Goal: Task Accomplishment & Management: Manage account settings

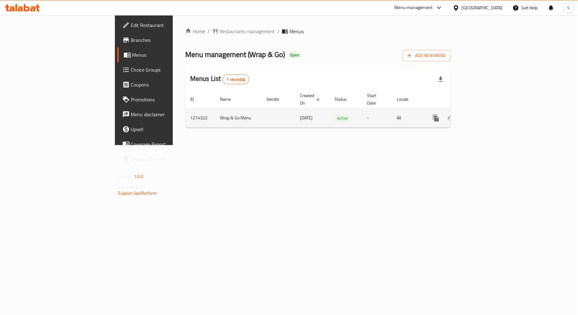
click at [485, 114] on icon "enhanced table" at bounding box center [480, 117] width 7 height 7
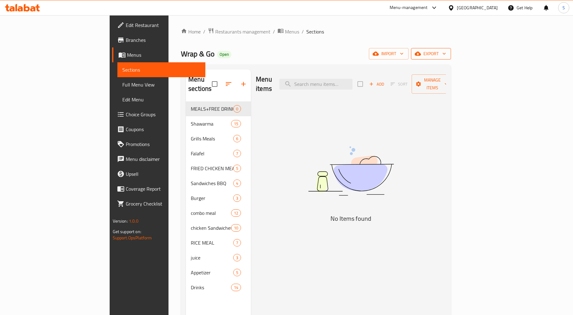
click at [451, 49] on button "export" at bounding box center [431, 53] width 40 height 11
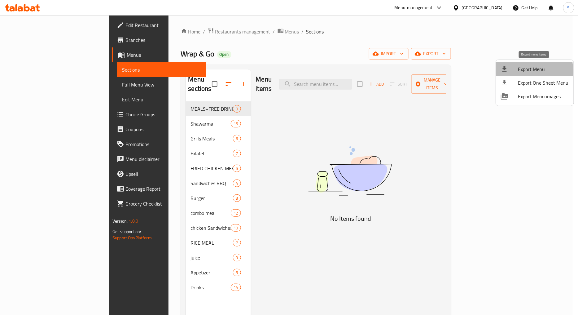
click at [520, 71] on span "Export Menu" at bounding box center [543, 68] width 51 height 7
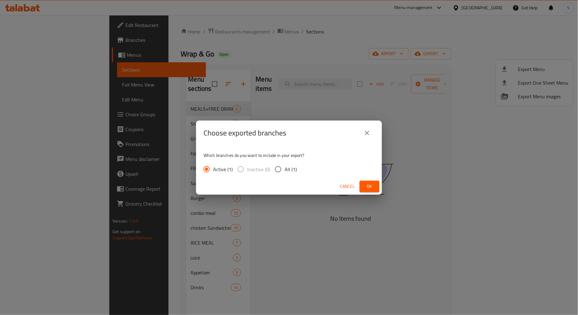
click at [289, 170] on span "All (1)" at bounding box center [291, 168] width 12 height 7
click at [285, 170] on input "All (1)" at bounding box center [278, 169] width 13 height 13
radio input "true"
click at [383, 186] on div "Choose exported branches Which branches do you want to include in your export? …" at bounding box center [289, 157] width 578 height 315
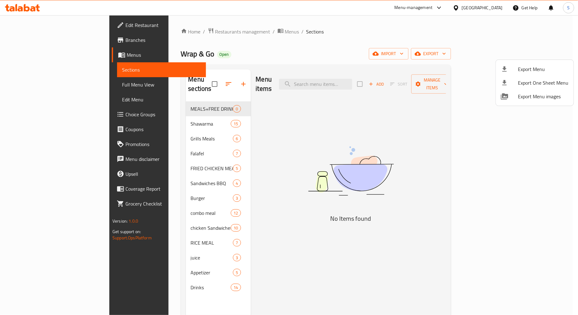
click at [518, 69] on span "Export Menu" at bounding box center [543, 68] width 51 height 7
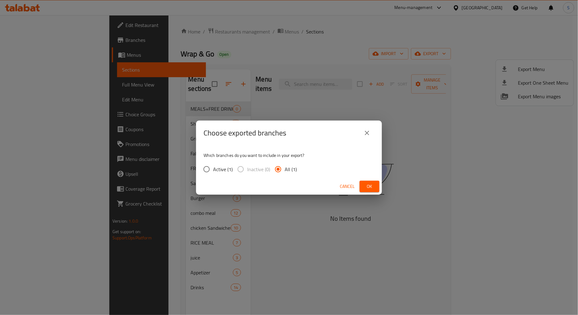
click at [367, 188] on span "Ok" at bounding box center [370, 186] width 10 height 8
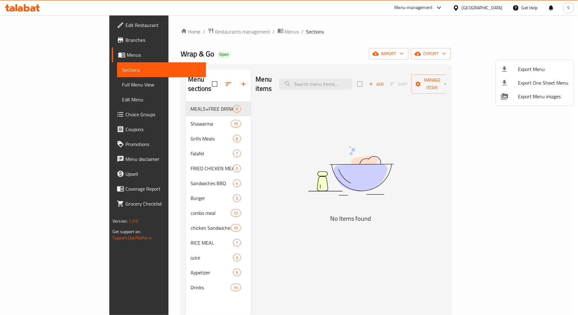
click at [354, 74] on div at bounding box center [289, 157] width 578 height 315
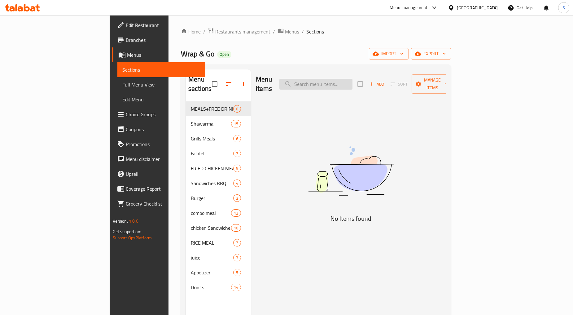
click at [353, 79] on input "search" at bounding box center [315, 84] width 73 height 11
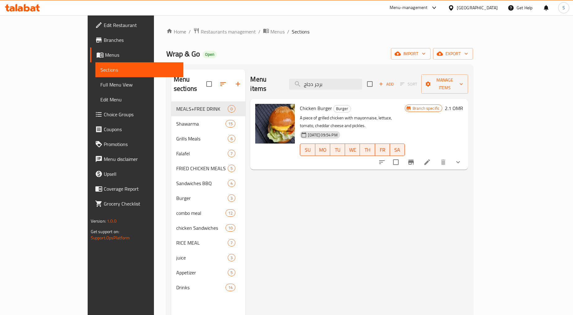
type input "برجر دجاج"
click at [431, 158] on icon at bounding box center [427, 161] width 7 height 7
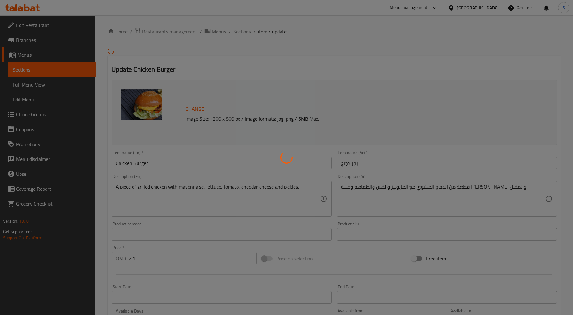
type input "الاضافات"
type input "0"
type input "7"
type input "اختيارك من عصير"
type input "0"
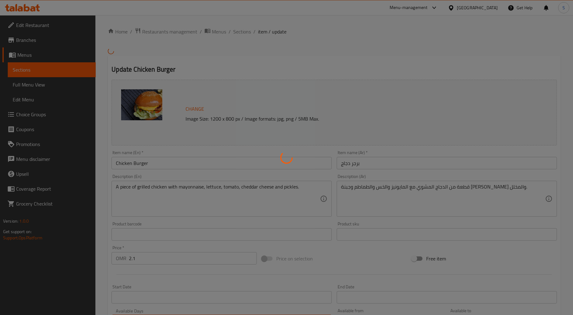
type input "3"
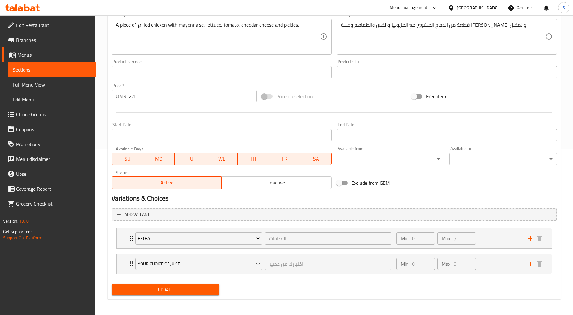
scroll to position [167, 0]
click at [121, 239] on div "Extra الاضافات ​ Min: 0 ​ Max: 7 ​" at bounding box center [334, 238] width 435 height 20
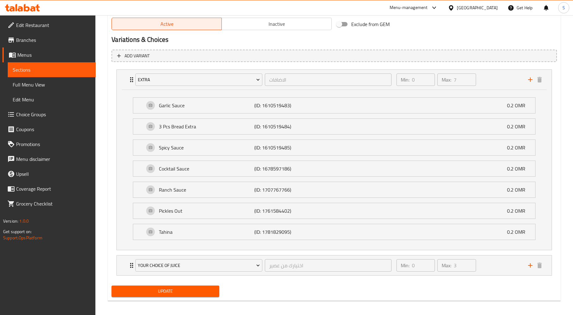
scroll to position [327, 0]
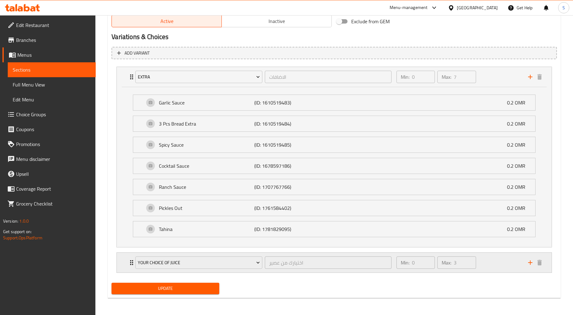
click at [122, 262] on div "Your Choice Of Juice اختيارك من عصير ​ Min: 0 ​ Max: 3 ​" at bounding box center [334, 263] width 435 height 20
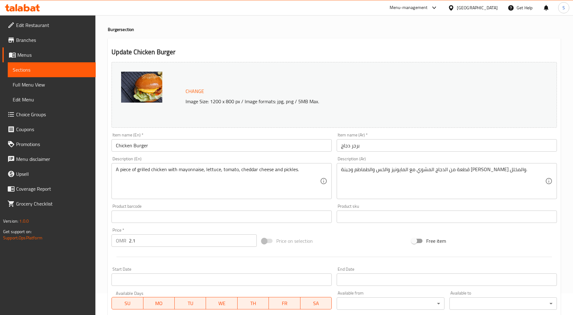
scroll to position [0, 0]
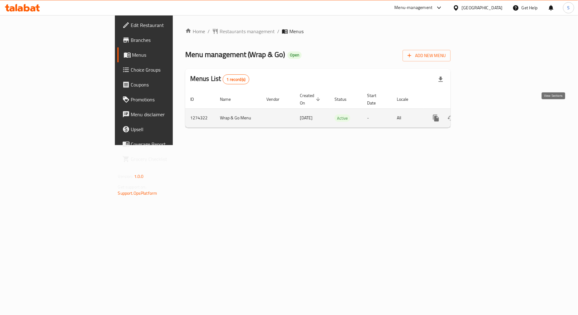
click at [485, 114] on icon "enhanced table" at bounding box center [480, 117] width 7 height 7
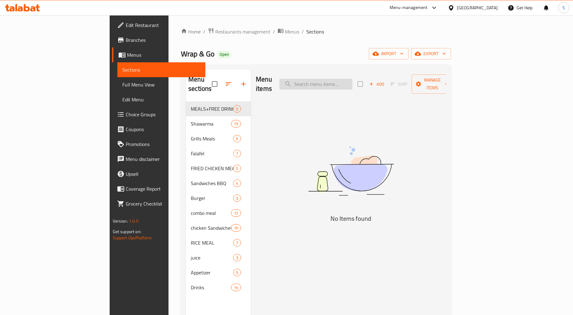
click at [353, 79] on input "search" at bounding box center [315, 84] width 73 height 11
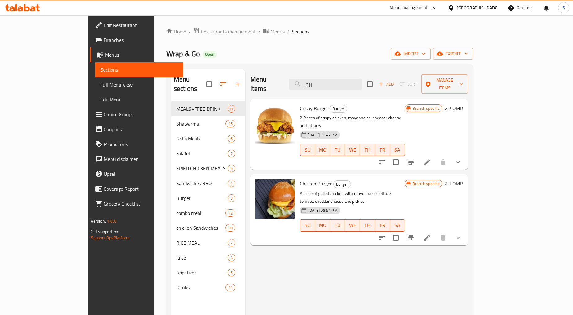
scroll to position [87, 0]
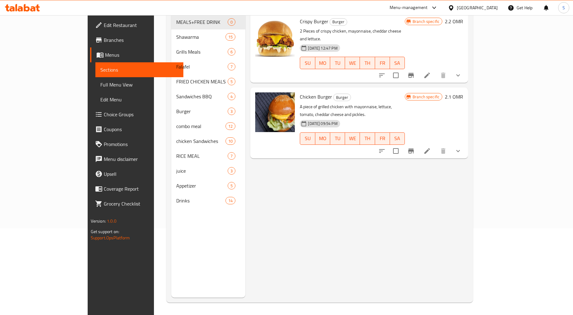
type input "برجر"
click at [415, 147] on icon "Branch-specific-item" at bounding box center [410, 150] width 7 height 7
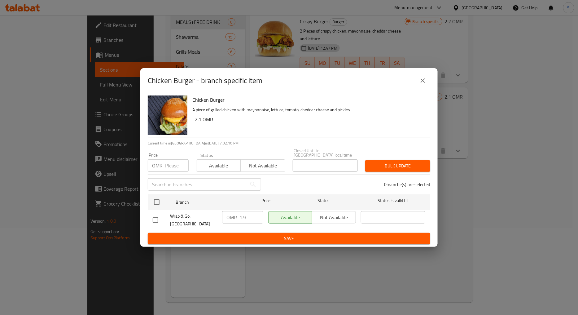
click at [423, 84] on icon "close" at bounding box center [422, 80] width 7 height 7
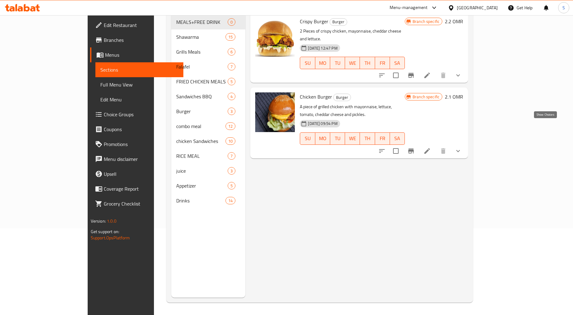
click at [462, 147] on icon "show more" at bounding box center [458, 150] width 7 height 7
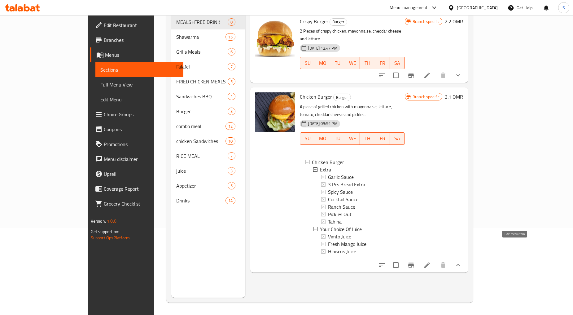
click at [431, 261] on icon at bounding box center [427, 264] width 7 height 7
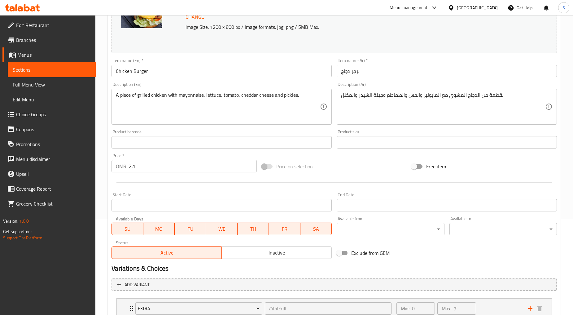
scroll to position [167, 0]
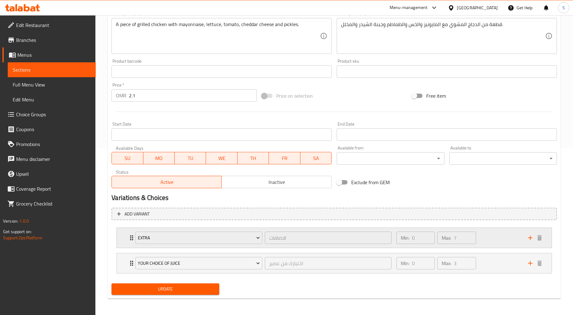
click at [119, 236] on div "Extra الاضافات ​ Min: 0 ​ Max: 7 ​" at bounding box center [334, 238] width 435 height 20
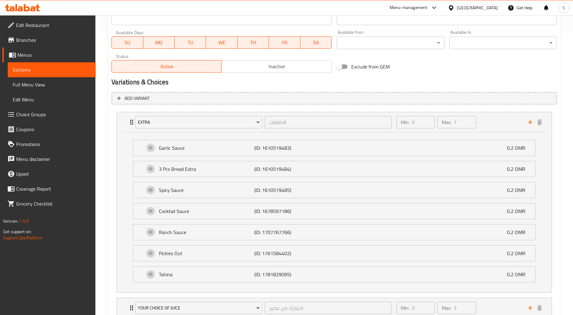
scroll to position [327, 0]
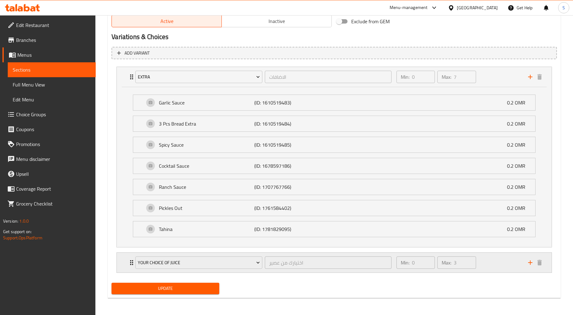
click at [128, 259] on div "Your Choice Of Juice اختيارك من عصير ​ Min: 0 ​ Max: 3 ​" at bounding box center [334, 263] width 435 height 20
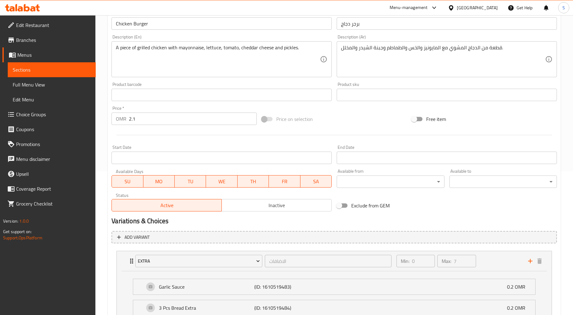
scroll to position [0, 0]
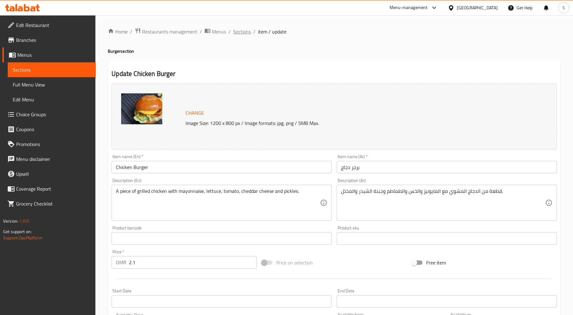
click at [240, 29] on span "Sections" at bounding box center [242, 31] width 18 height 7
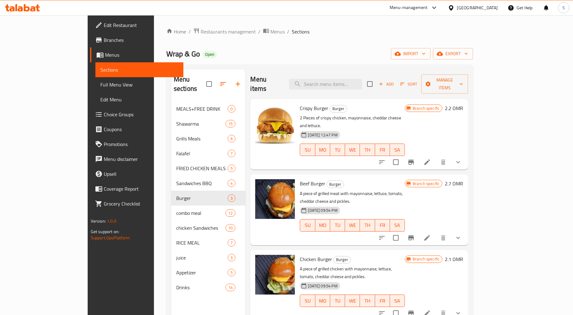
scroll to position [87, 0]
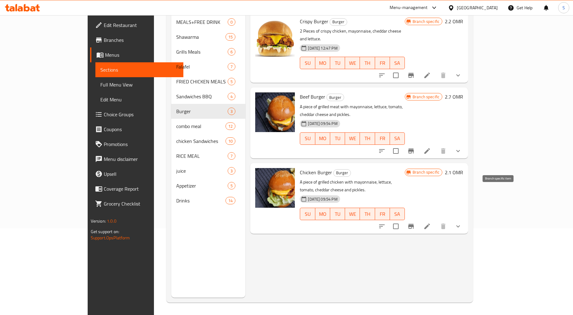
click at [414, 224] on icon "Branch-specific-item" at bounding box center [411, 226] width 6 height 5
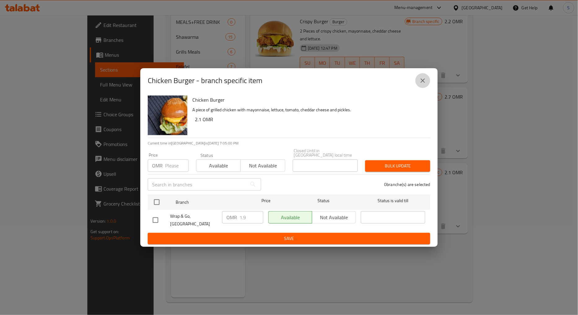
click at [420, 84] on icon "close" at bounding box center [422, 80] width 7 height 7
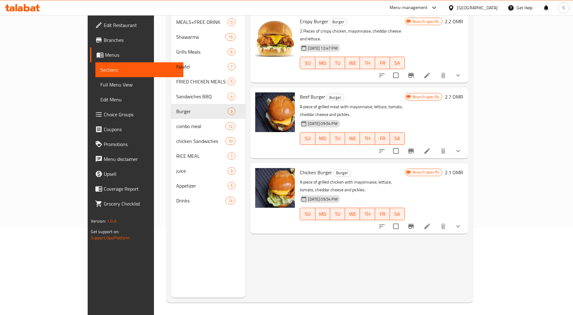
click at [466, 219] on button "show more" at bounding box center [458, 226] width 15 height 15
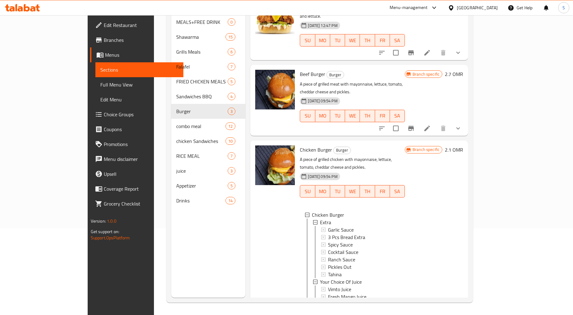
scroll to position [0, 0]
